Goal: Navigation & Orientation: Understand site structure

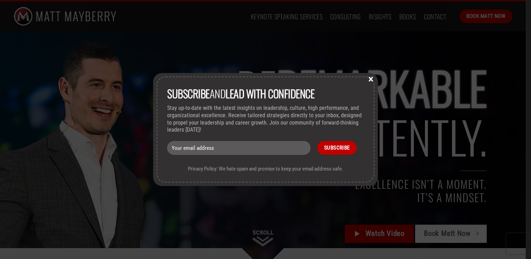
click at [369, 78] on button "×" at bounding box center [370, 78] width 11 height 6
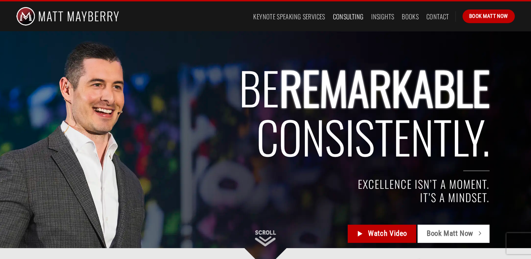
click at [350, 15] on link "Consulting" at bounding box center [348, 16] width 31 height 13
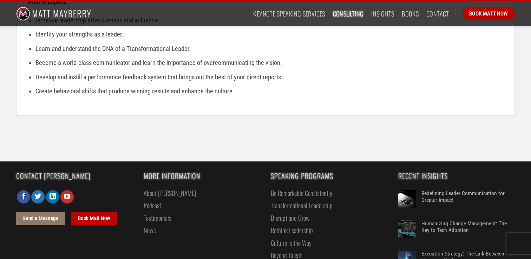
scroll to position [1133, 0]
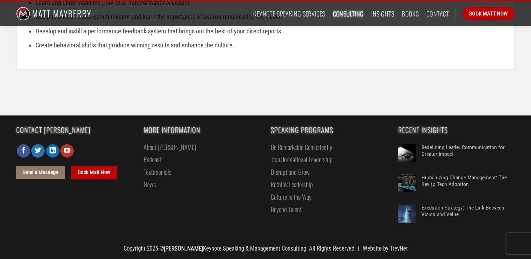
click at [380, 13] on link "Insights" at bounding box center [382, 13] width 23 height 13
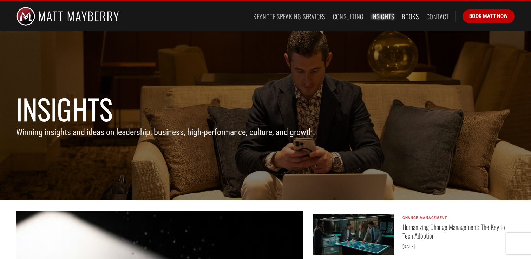
click at [409, 15] on link "Books" at bounding box center [409, 16] width 17 height 13
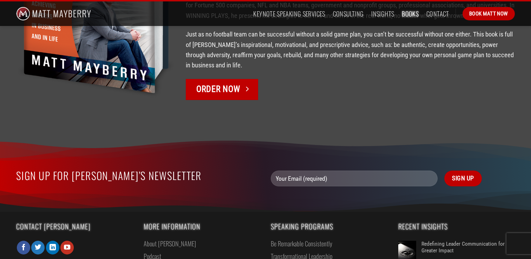
scroll to position [1168, 0]
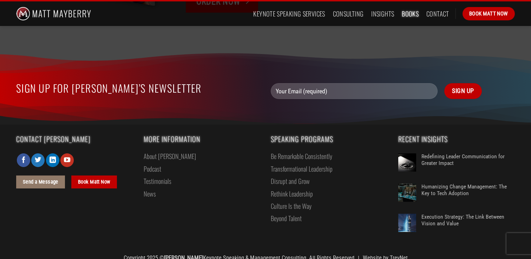
click at [152, 150] on link "About [PERSON_NAME]" at bounding box center [170, 156] width 52 height 12
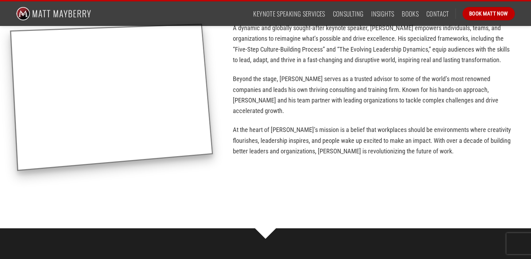
scroll to position [912, 0]
